Goal: Transaction & Acquisition: Subscribe to service/newsletter

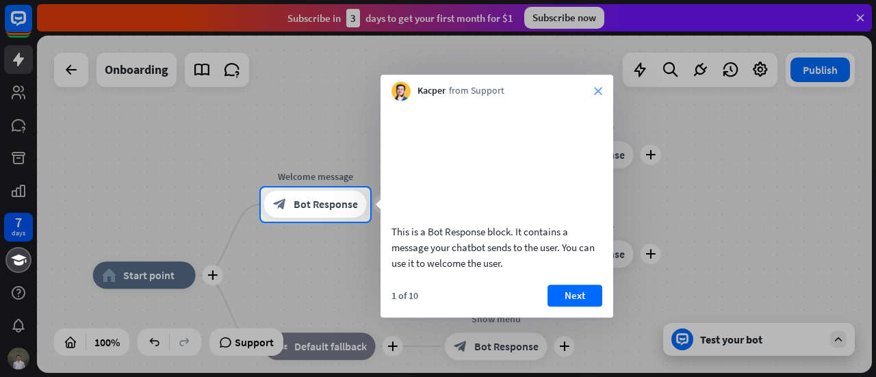
click at [595, 90] on icon "close" at bounding box center [598, 91] width 8 height 8
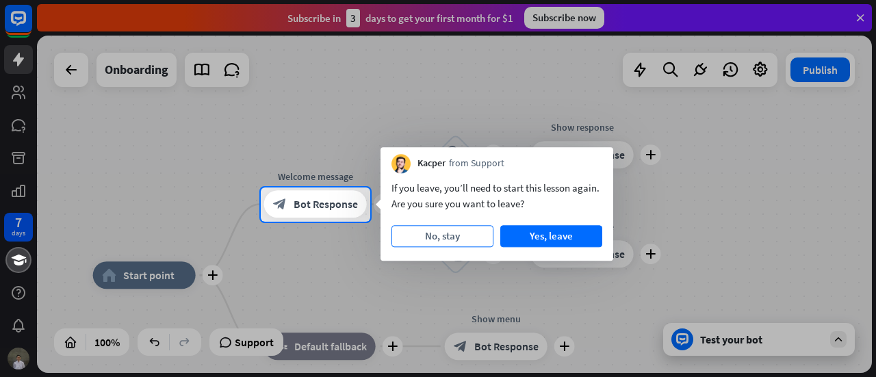
click at [472, 231] on button "No, stay" at bounding box center [442, 236] width 102 height 22
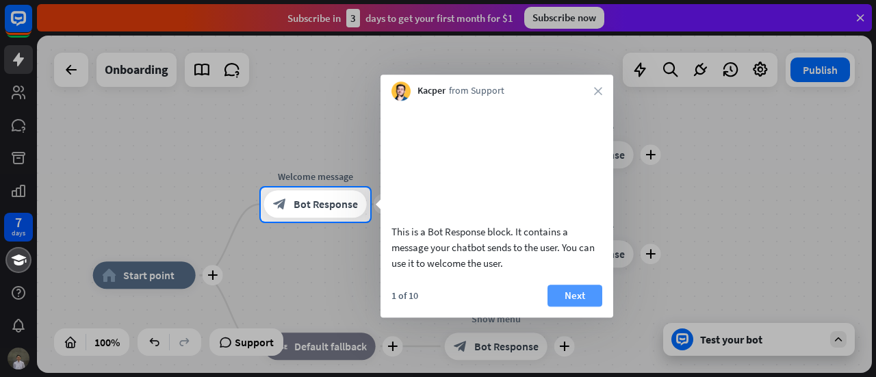
click at [568, 306] on button "Next" at bounding box center [574, 296] width 55 height 22
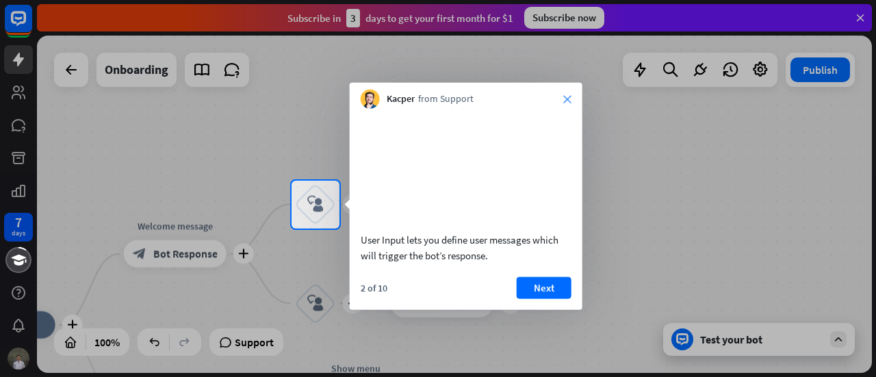
click at [568, 99] on icon "close" at bounding box center [567, 99] width 8 height 8
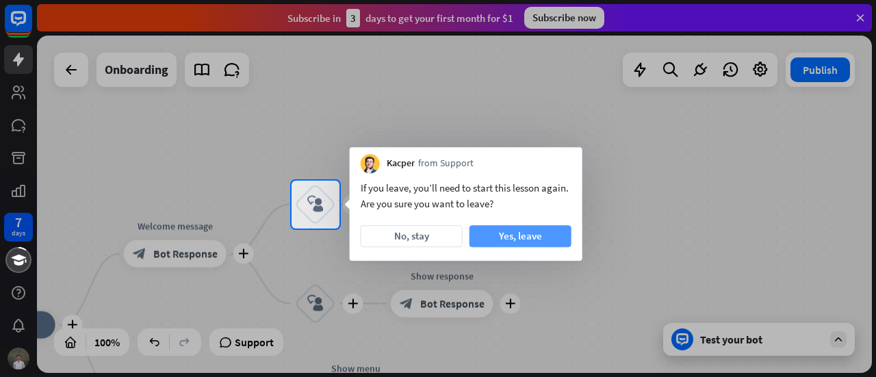
click at [536, 235] on button "Yes, leave" at bounding box center [520, 236] width 102 height 22
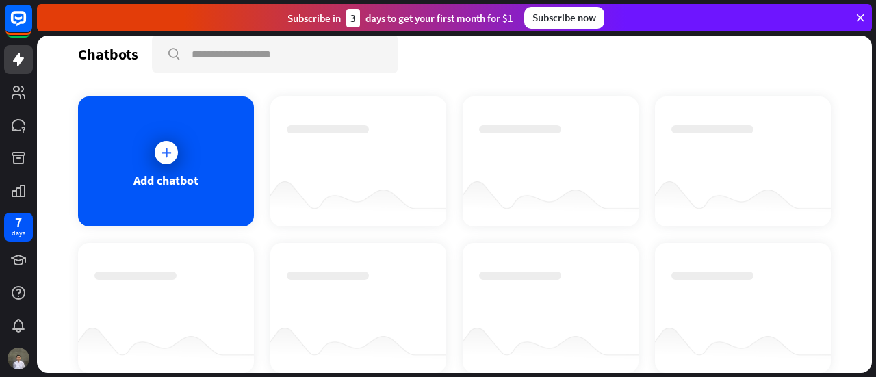
scroll to position [11, 0]
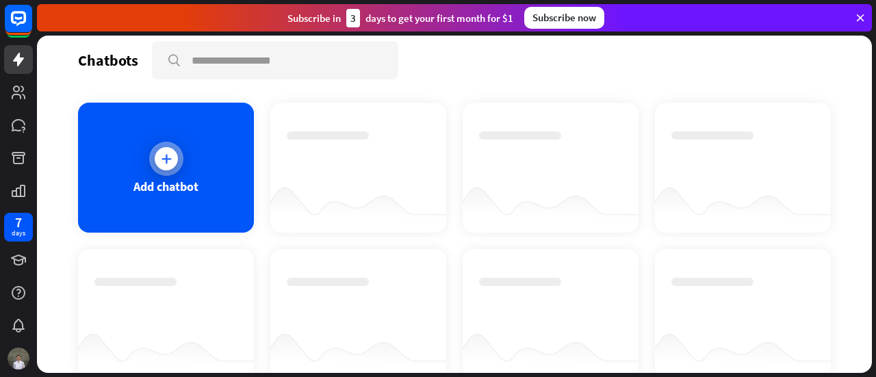
click at [159, 162] on icon at bounding box center [166, 159] width 14 height 14
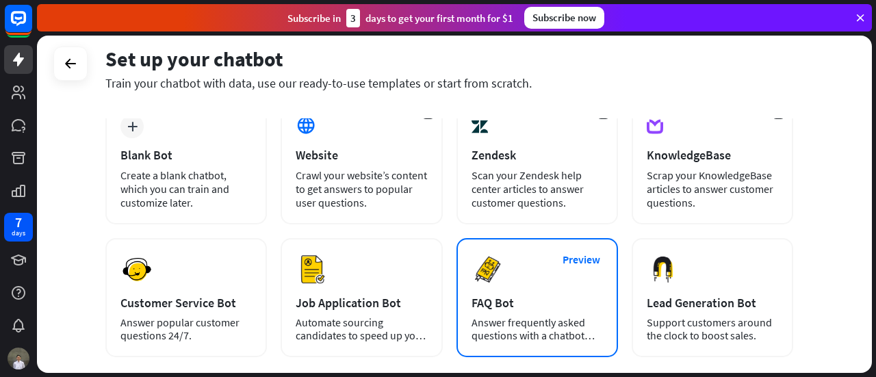
scroll to position [229, 0]
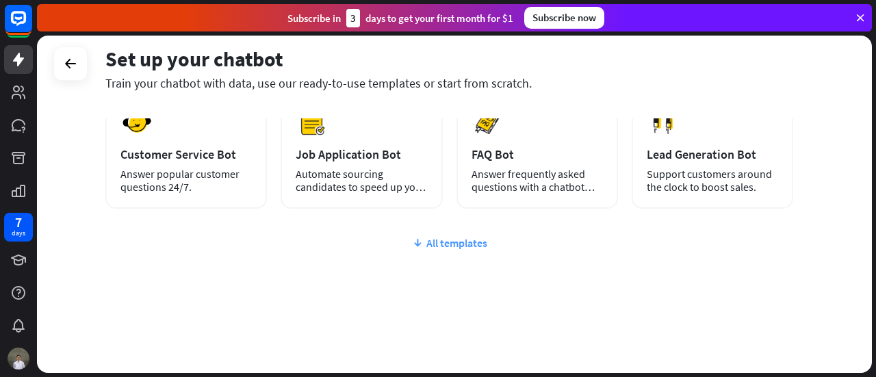
click at [429, 244] on div "All templates" at bounding box center [449, 243] width 688 height 14
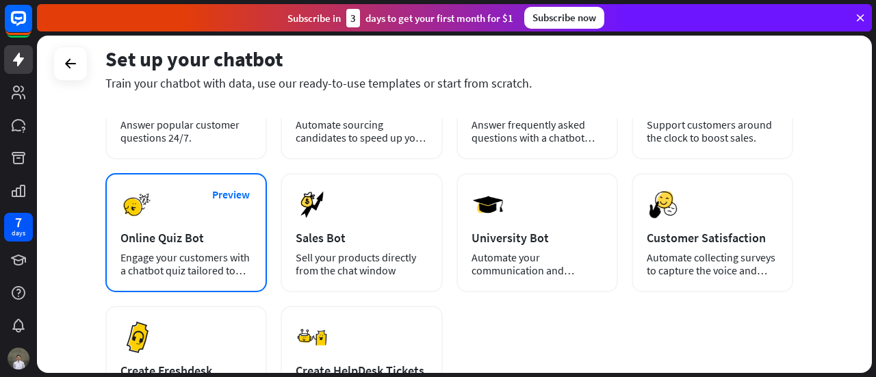
scroll to position [289, 0]
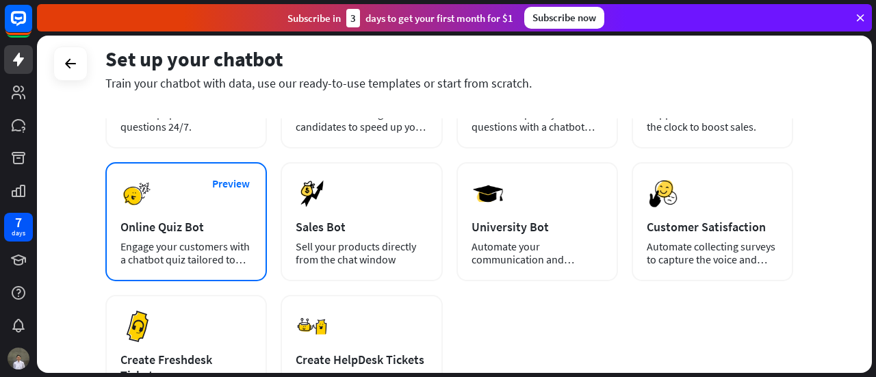
click at [176, 223] on div "Online Quiz Bot" at bounding box center [185, 227] width 131 height 16
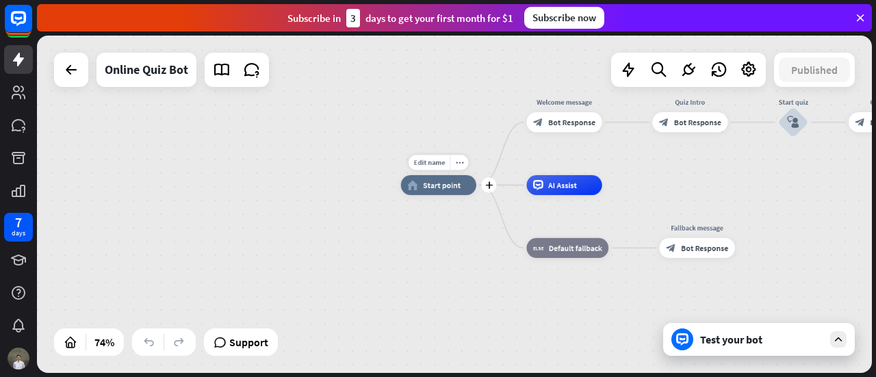
click at [426, 183] on span "Start point" at bounding box center [442, 185] width 38 height 10
click at [424, 231] on div "home_2 Start point Welcome message block_bot_response Bot Response Quiz Intro b…" at bounding box center [708, 309] width 614 height 248
click at [770, 354] on div "Test your bot" at bounding box center [759, 339] width 192 height 33
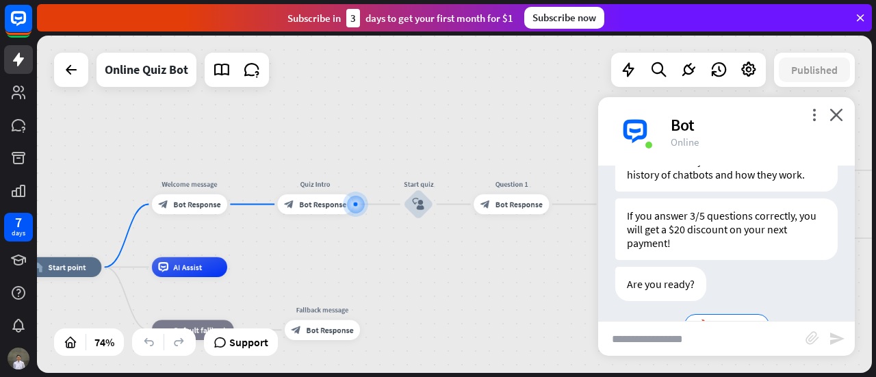
scroll to position [311, 0]
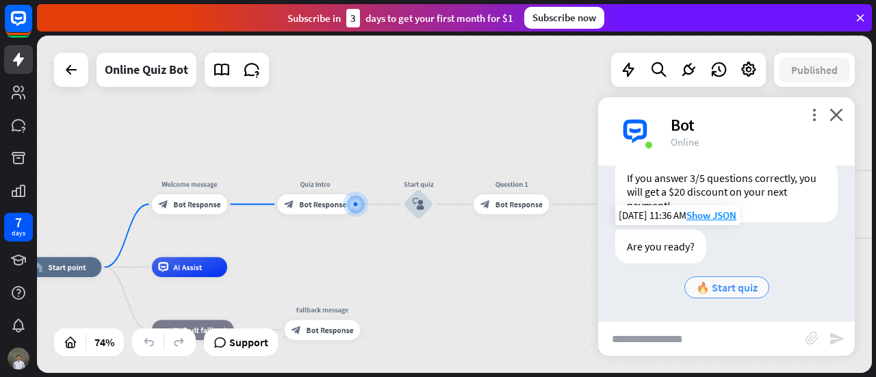
click at [740, 287] on span "🔥 Start quiz" at bounding box center [727, 288] width 62 height 14
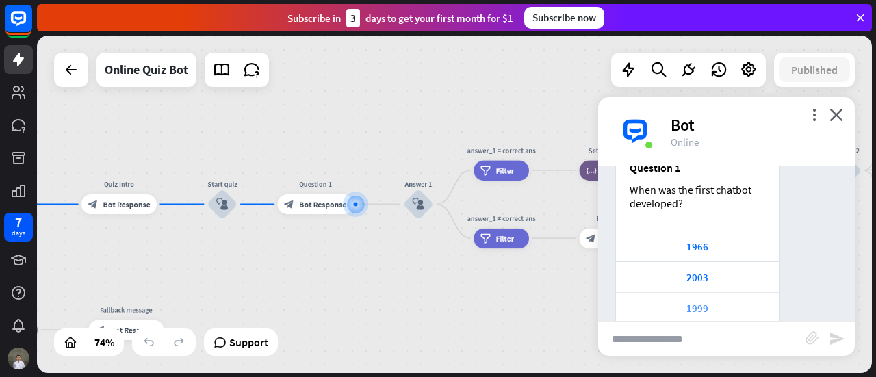
scroll to position [692, 0]
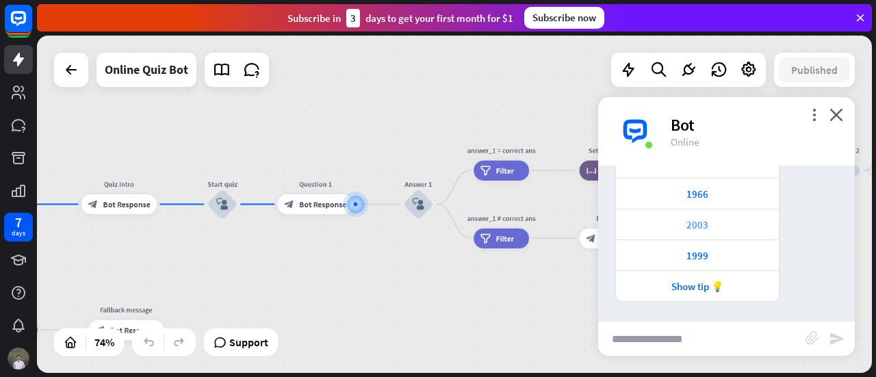
click at [737, 221] on div "2003" at bounding box center [697, 224] width 149 height 13
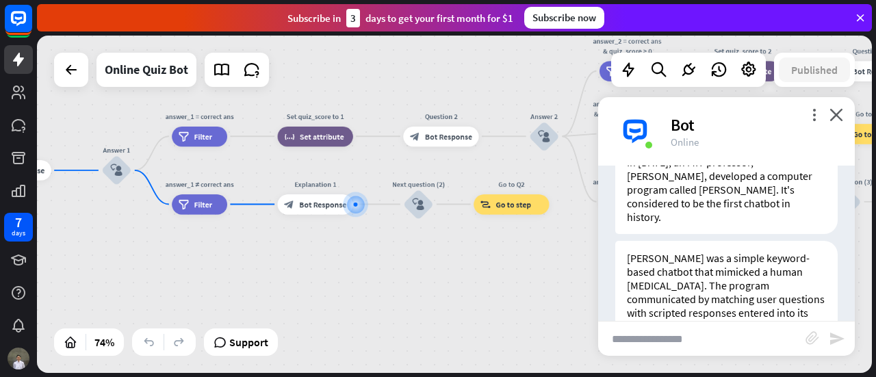
scroll to position [1171, 0]
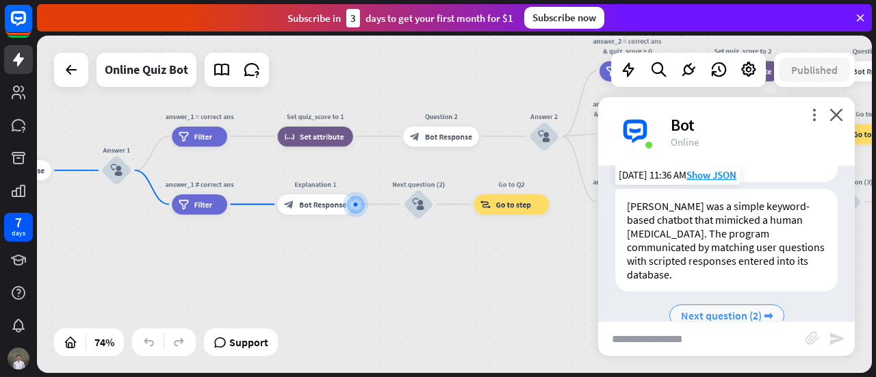
click at [749, 309] on span "Next question (2) ➡" at bounding box center [727, 316] width 92 height 14
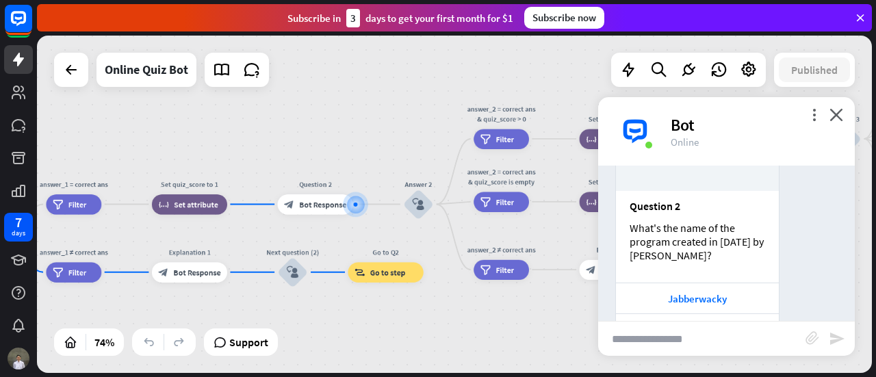
scroll to position [1566, 0]
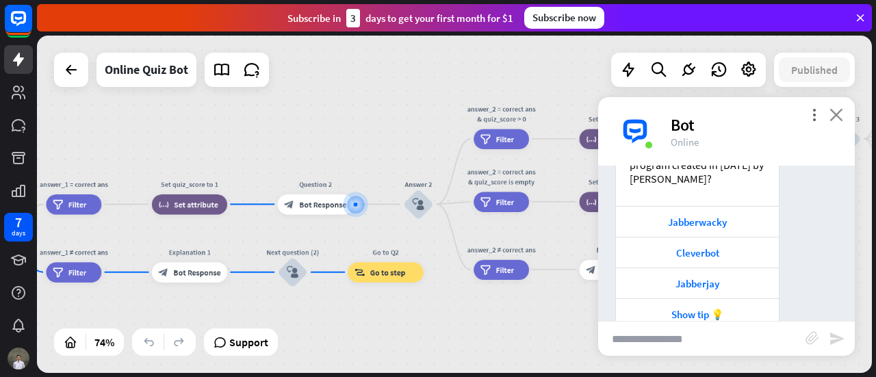
click at [836, 118] on icon "close" at bounding box center [836, 114] width 14 height 13
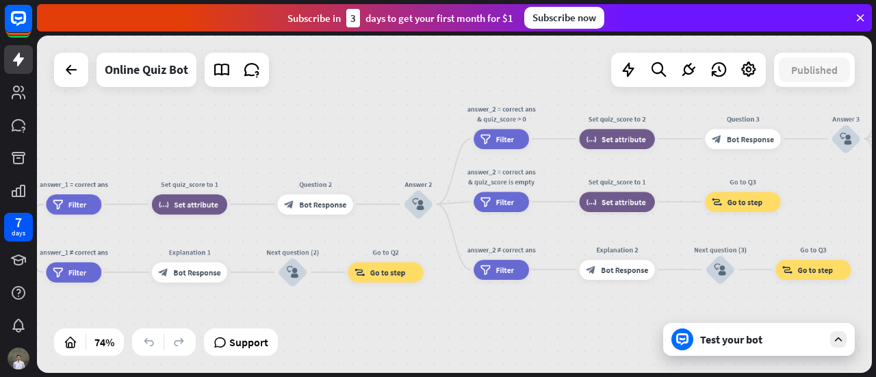
click at [583, 19] on div "Subscribe now" at bounding box center [564, 18] width 80 height 22
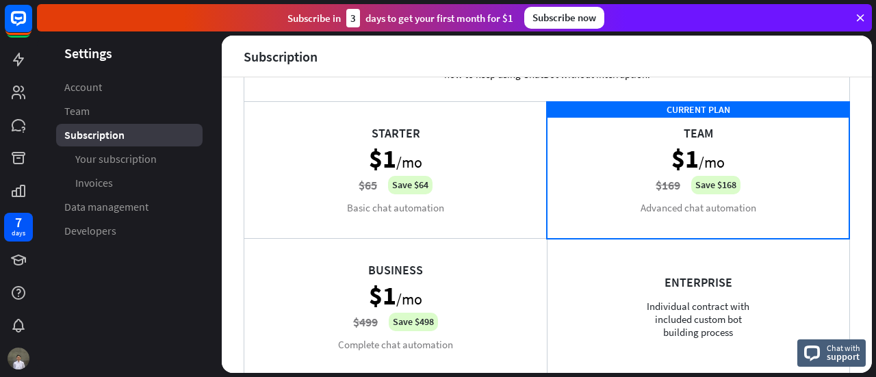
scroll to position [65, 0]
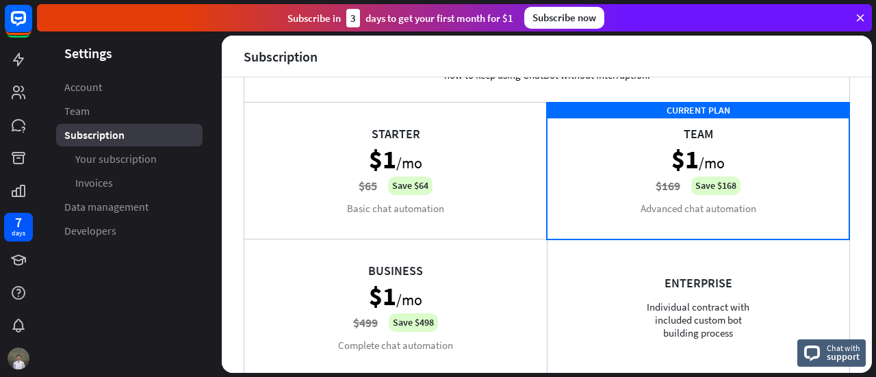
click at [515, 213] on div "Starter $1 /mo $65 Save $64 Basic chat automation" at bounding box center [395, 170] width 302 height 137
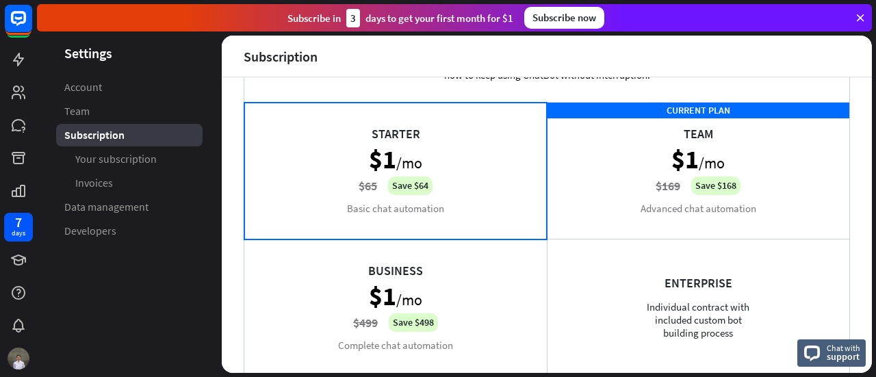
click at [627, 211] on div "CURRENT PLAN Team $1 /mo $169 Save $168 Advanced chat automation" at bounding box center [698, 170] width 302 height 137
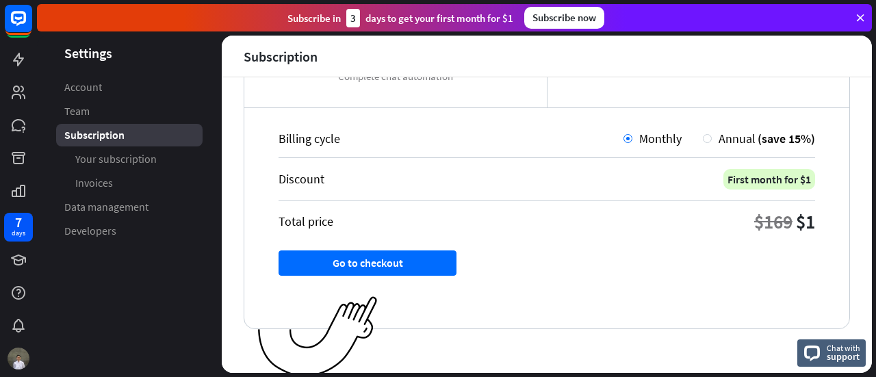
scroll to position [337, 0]
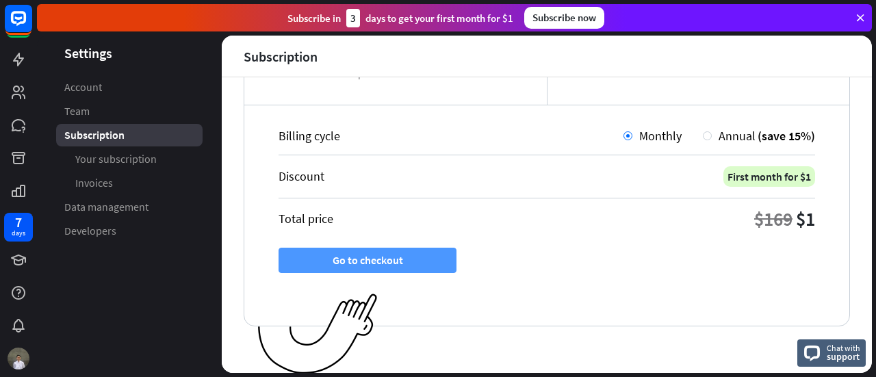
click at [404, 250] on button "Go to checkout" at bounding box center [367, 260] width 178 height 25
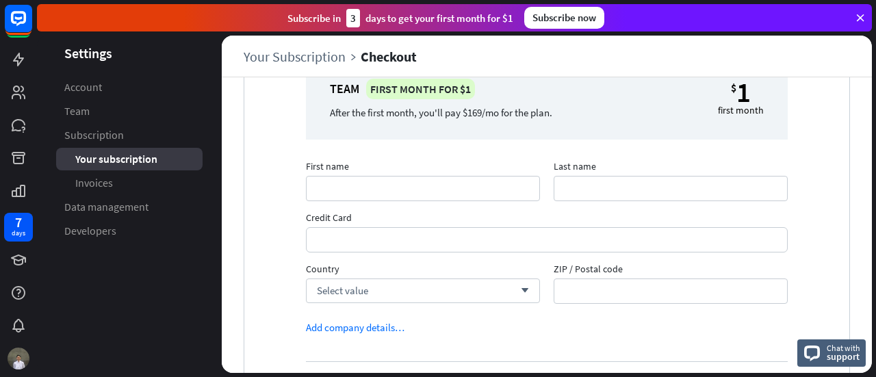
scroll to position [73, 0]
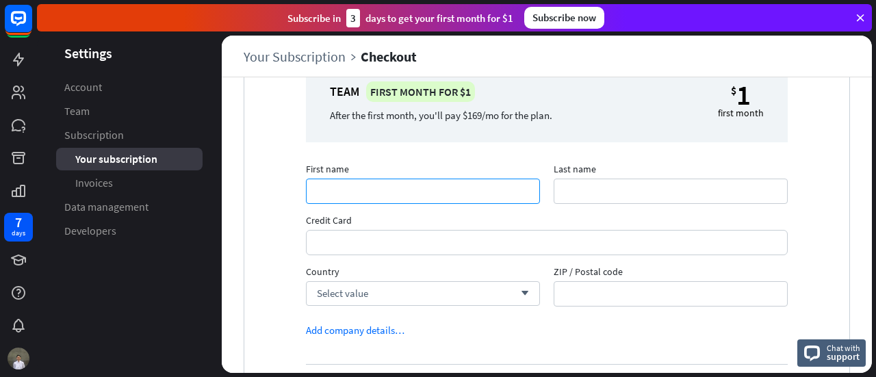
click at [484, 202] on input "First name" at bounding box center [423, 191] width 234 height 25
type input "********"
type input "*******"
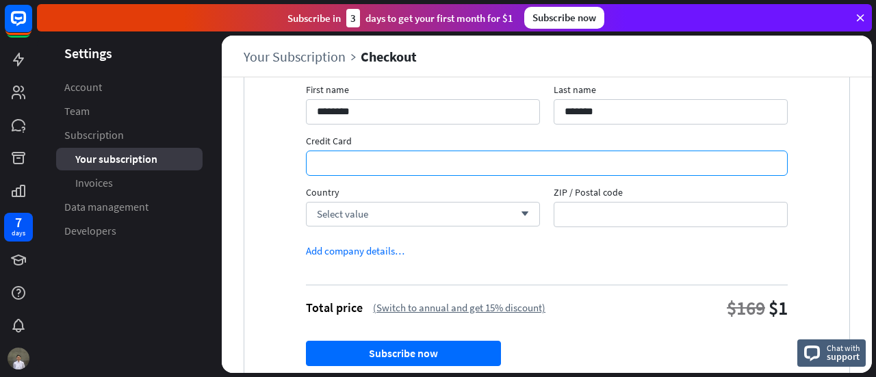
scroll to position [160, 0]
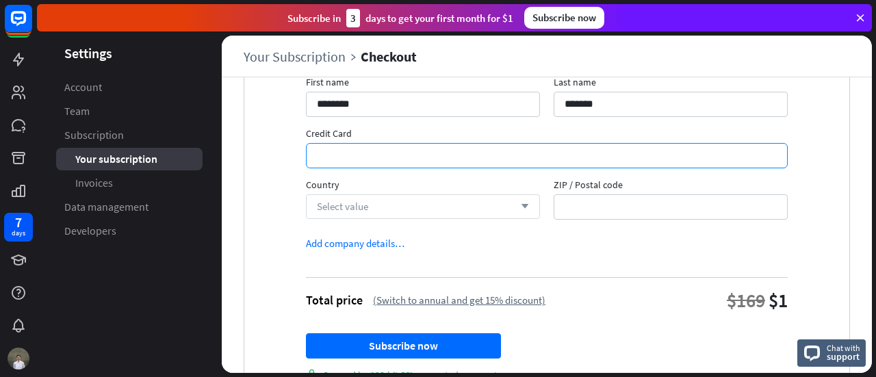
click at [478, 200] on div "Select value arrow_down" at bounding box center [423, 206] width 234 height 25
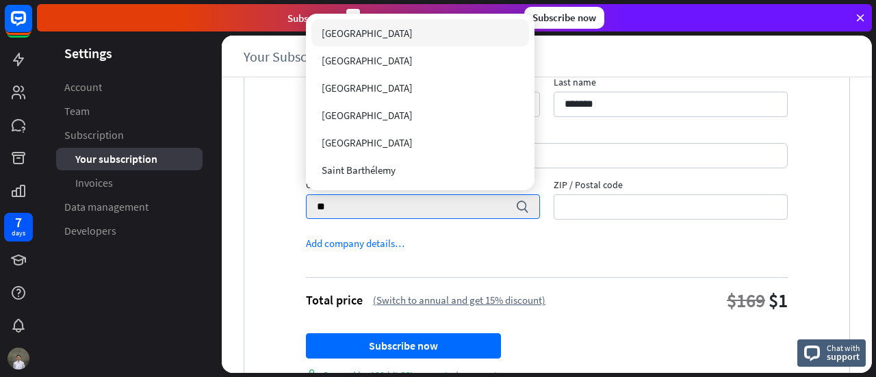
type input "*********"
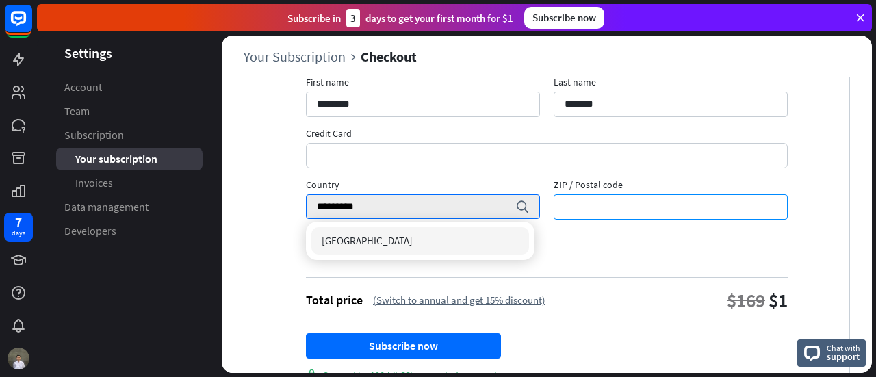
click at [572, 207] on input "ZIP / Postal code" at bounding box center [671, 206] width 234 height 25
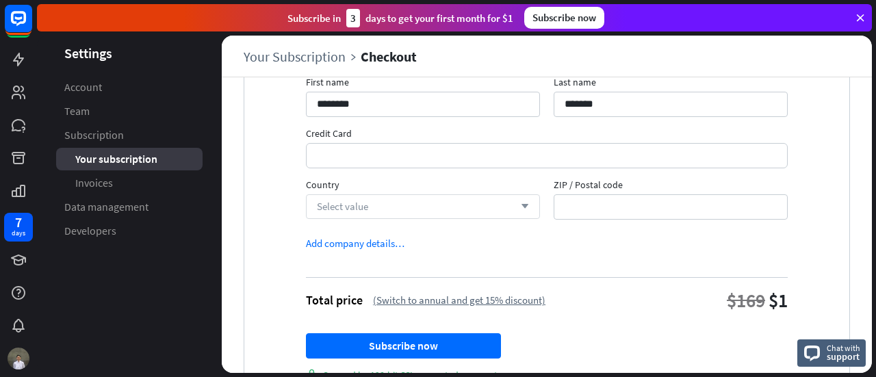
click at [514, 207] on icon "arrow_down" at bounding box center [521, 207] width 15 height 8
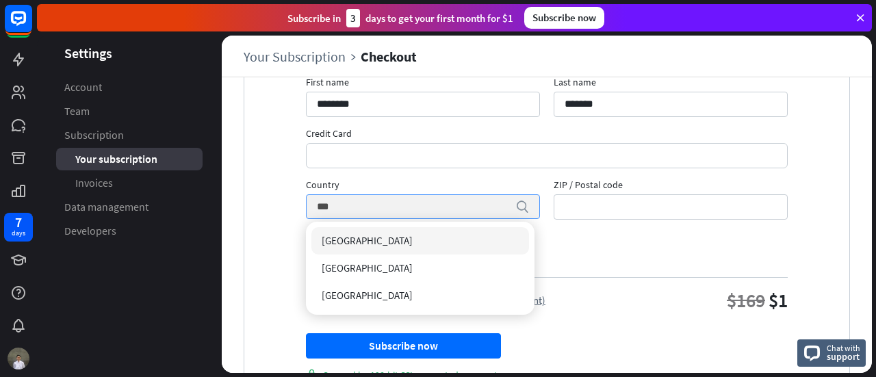
type input "*********"
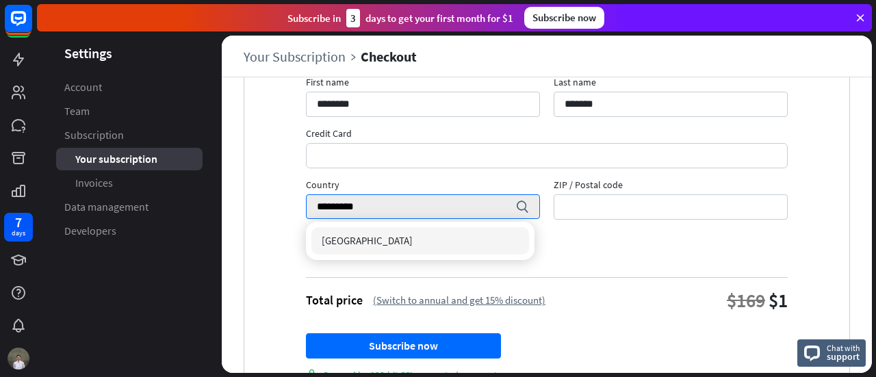
click at [425, 243] on div "[GEOGRAPHIC_DATA]" at bounding box center [420, 240] width 218 height 27
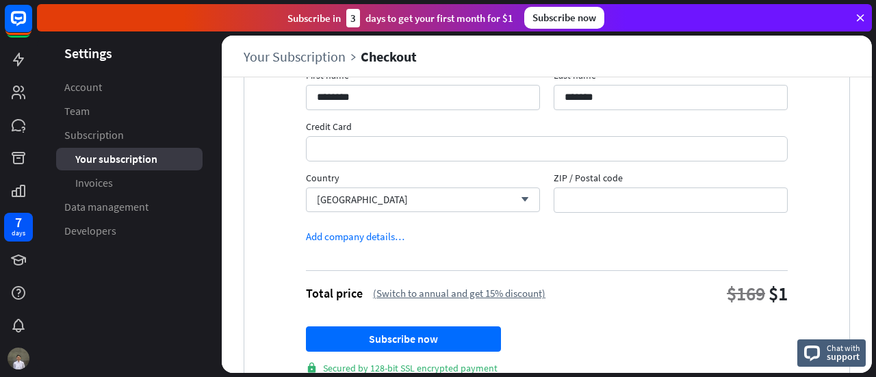
scroll to position [172, 0]
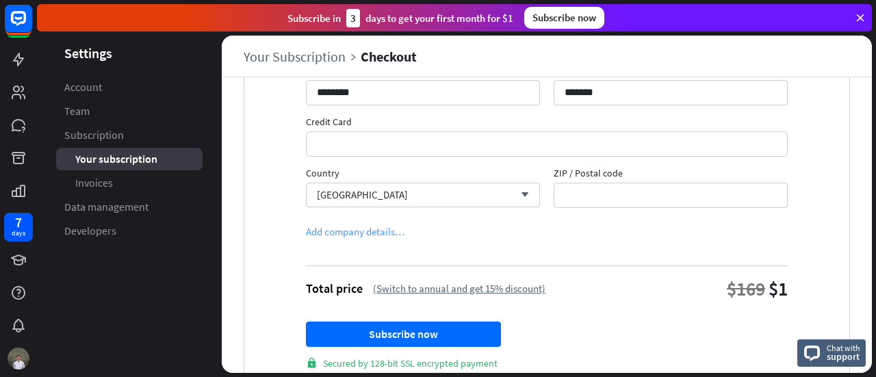
click at [391, 231] on div "Add company details…" at bounding box center [355, 231] width 99 height 13
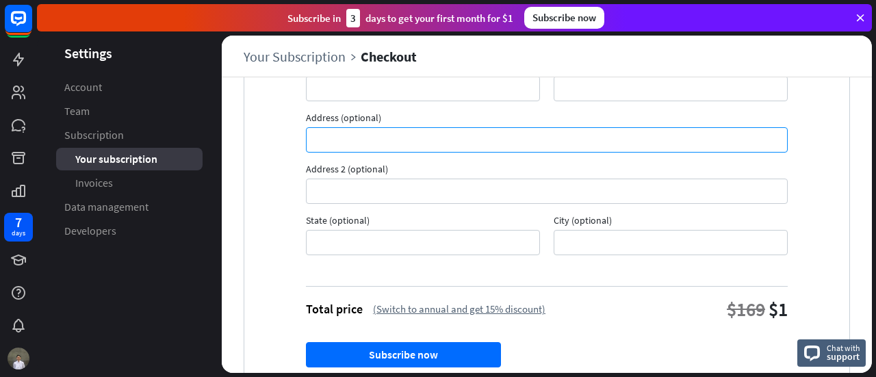
scroll to position [402, 0]
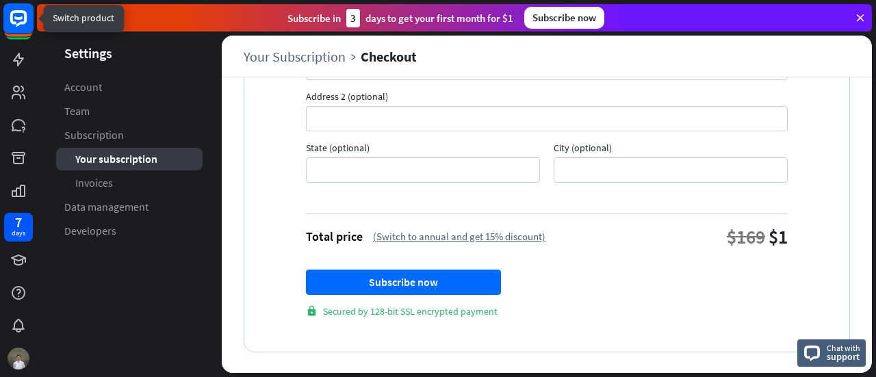
click at [14, 29] on rect at bounding box center [18, 18] width 30 height 30
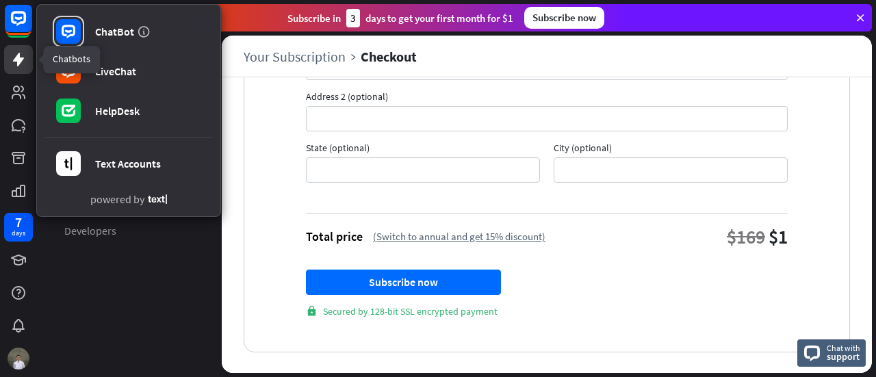
click at [18, 46] on link at bounding box center [18, 59] width 29 height 29
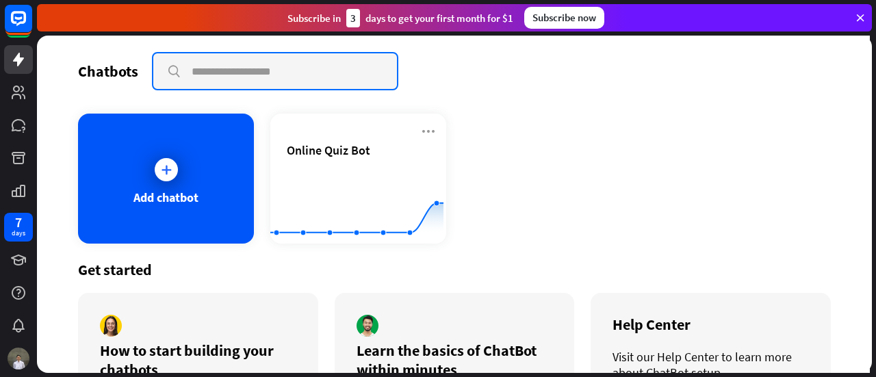
click at [304, 75] on input "text" at bounding box center [275, 71] width 244 height 36
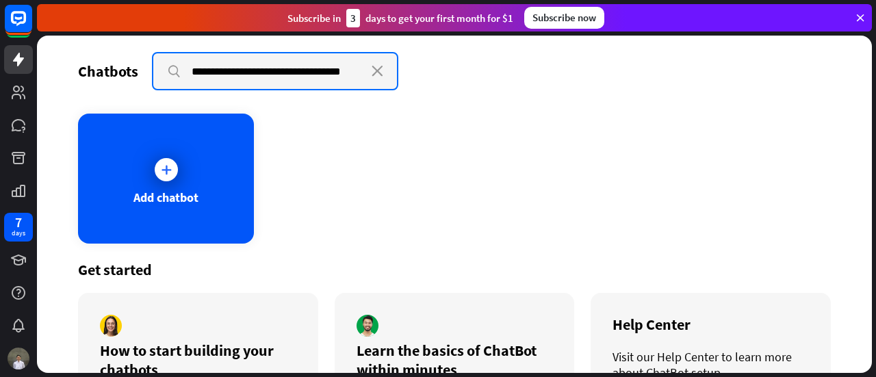
scroll to position [0, 12]
type input "**********"
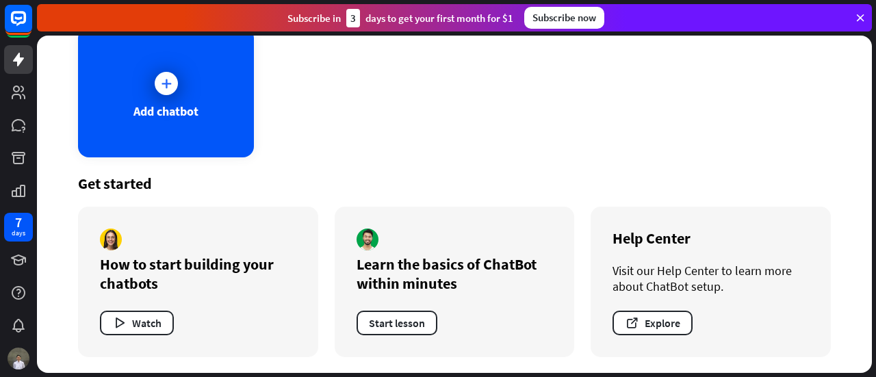
scroll to position [0, 0]
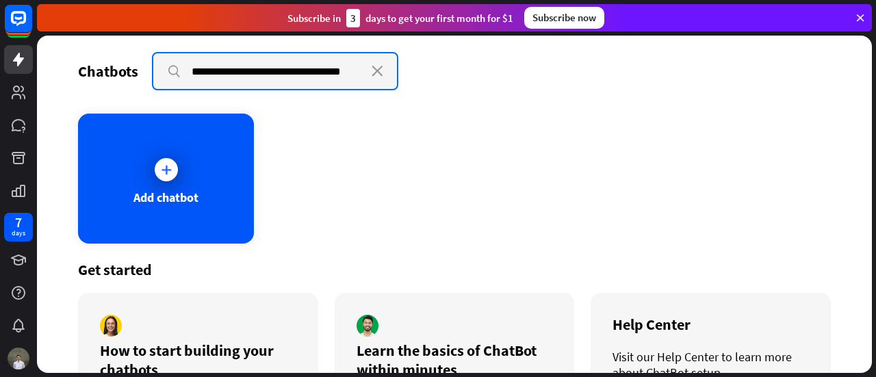
click at [328, 72] on input "**********" at bounding box center [275, 71] width 244 height 36
click at [356, 72] on input "**********" at bounding box center [275, 71] width 244 height 36
click at [316, 60] on input "**********" at bounding box center [275, 71] width 244 height 36
